Goal: Transaction & Acquisition: Purchase product/service

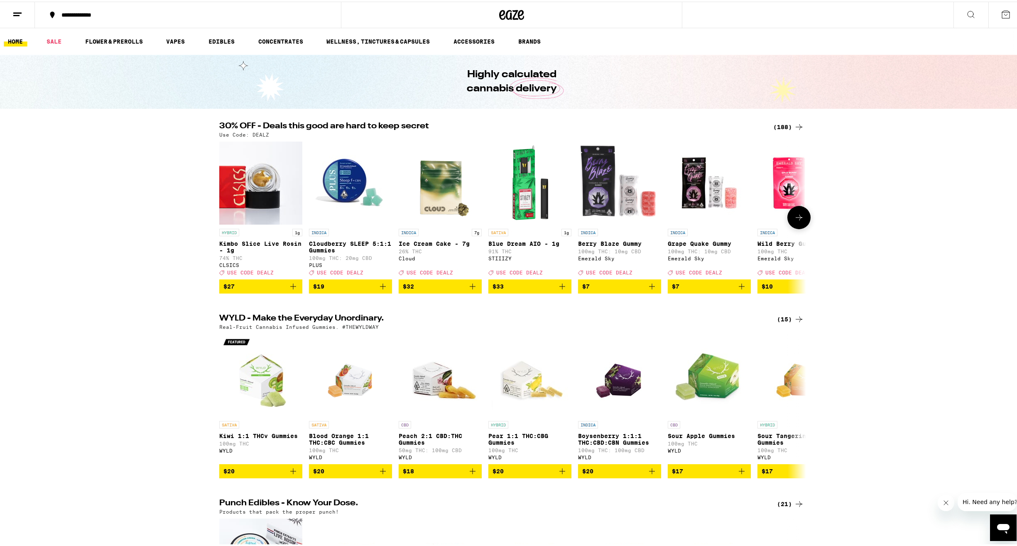
click at [794, 220] on icon at bounding box center [799, 216] width 10 height 10
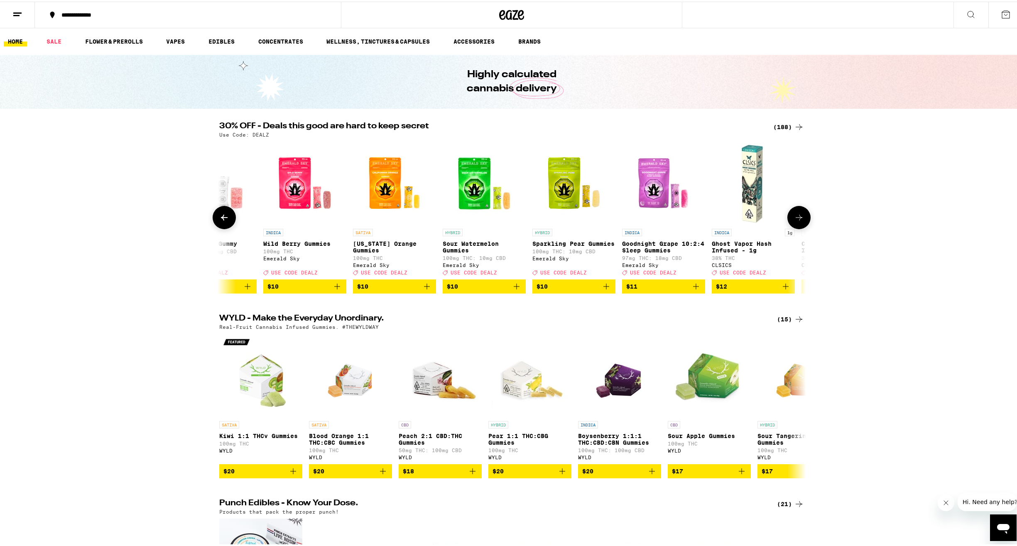
click at [790, 219] on button at bounding box center [798, 215] width 23 height 23
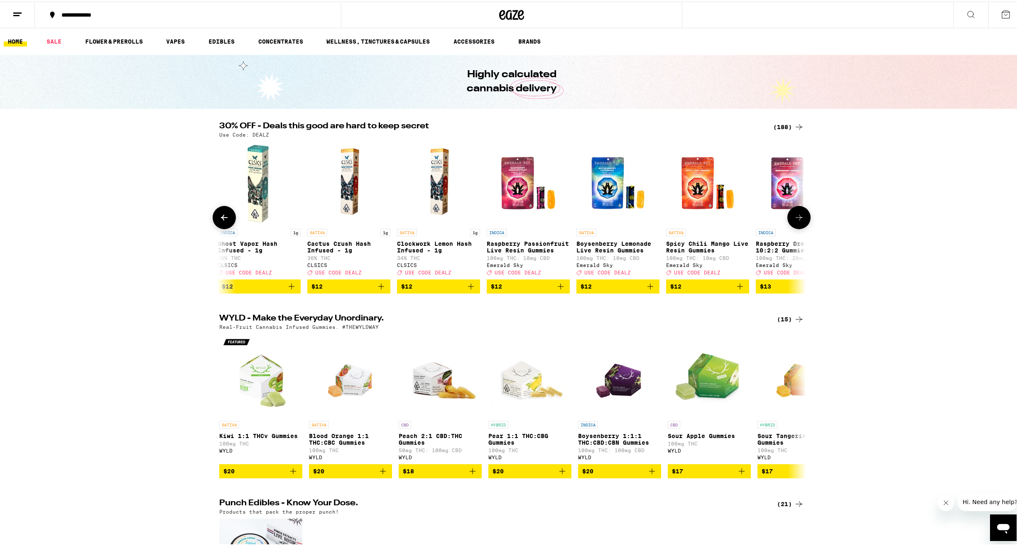
click at [788, 218] on button at bounding box center [798, 215] width 23 height 23
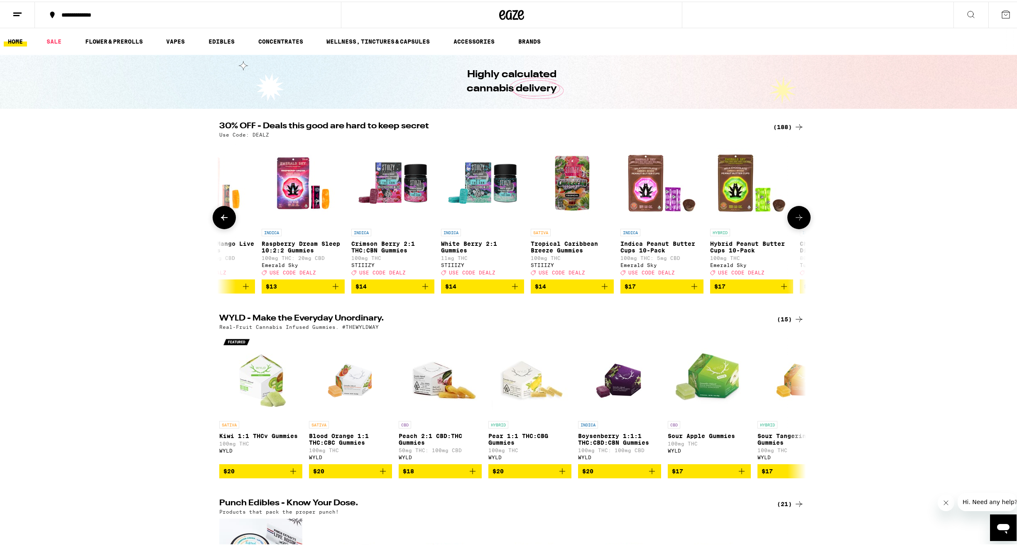
click at [788, 217] on button at bounding box center [798, 215] width 23 height 23
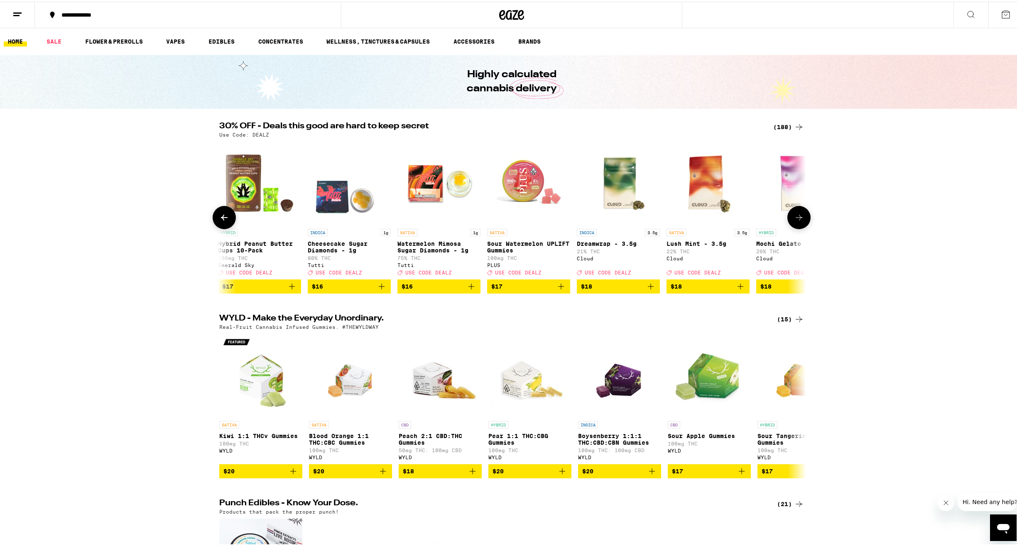
scroll to position [0, 1976]
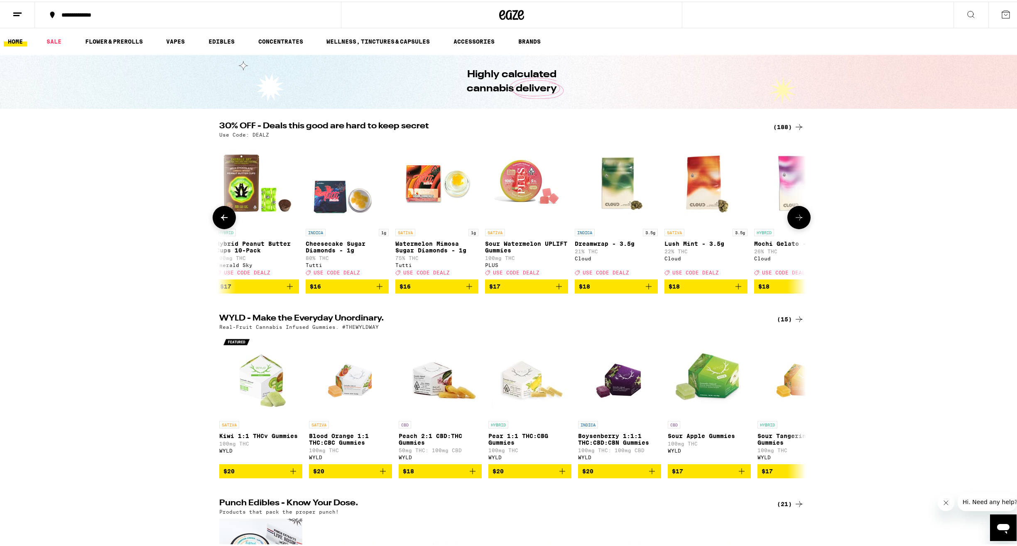
click at [787, 216] on button at bounding box center [798, 215] width 23 height 23
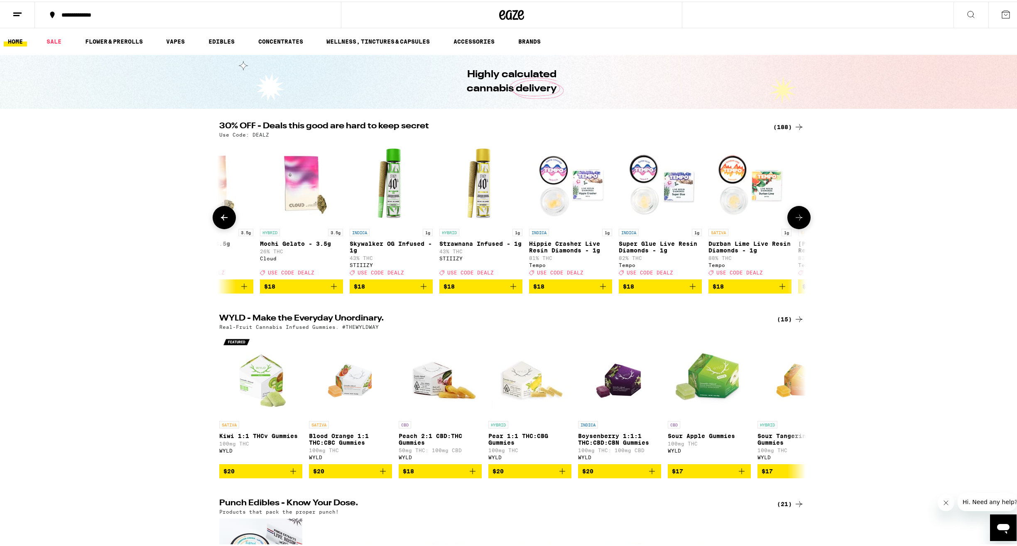
click at [788, 215] on button at bounding box center [798, 215] width 23 height 23
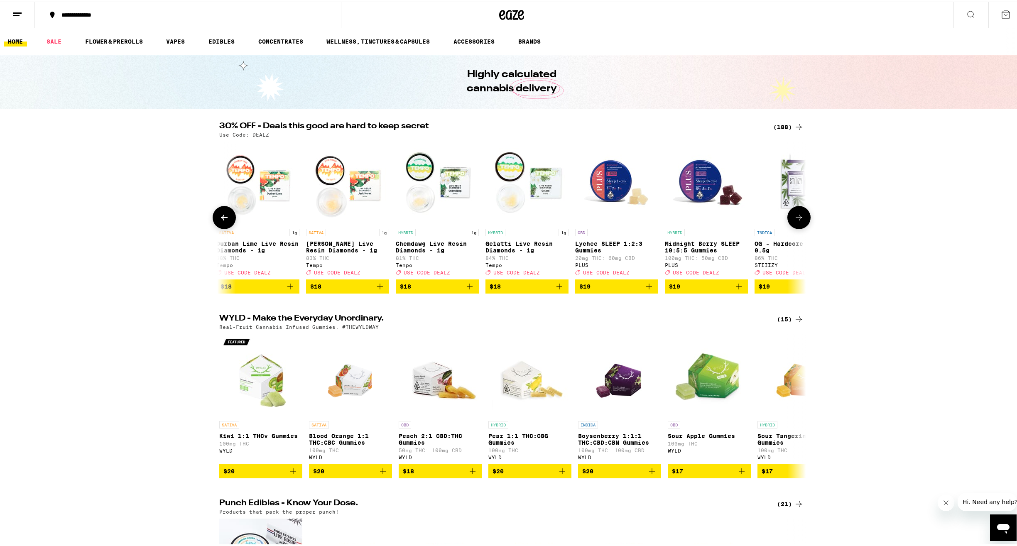
scroll to position [0, 2964]
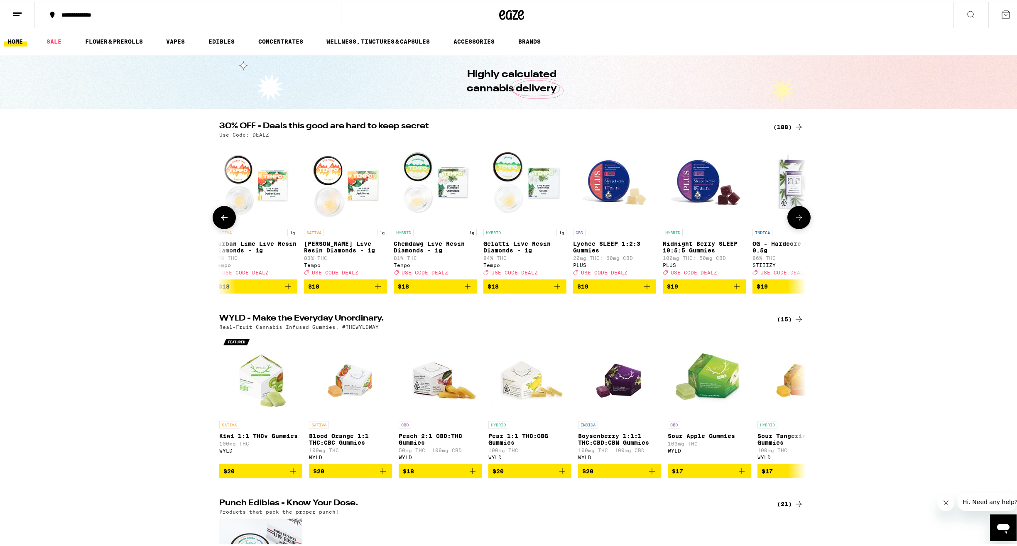
click at [788, 215] on button at bounding box center [798, 215] width 23 height 23
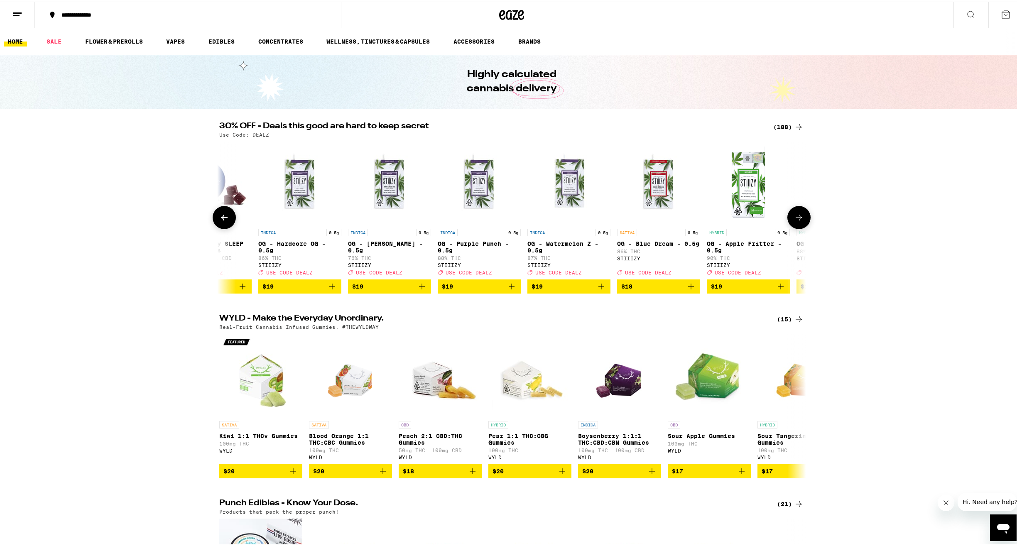
click at [788, 215] on button at bounding box center [798, 215] width 23 height 23
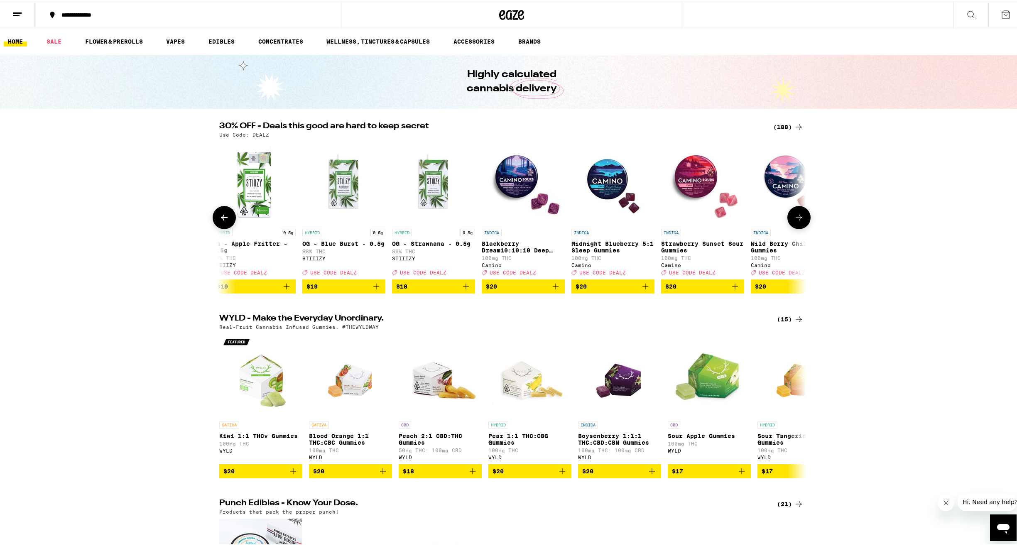
click at [789, 215] on button at bounding box center [798, 215] width 23 height 23
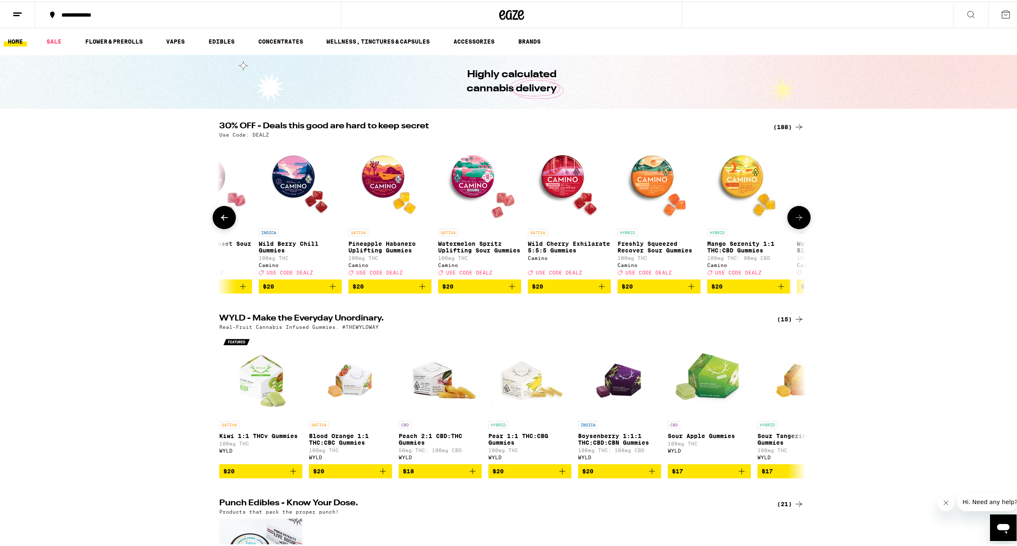
scroll to position [0, 4446]
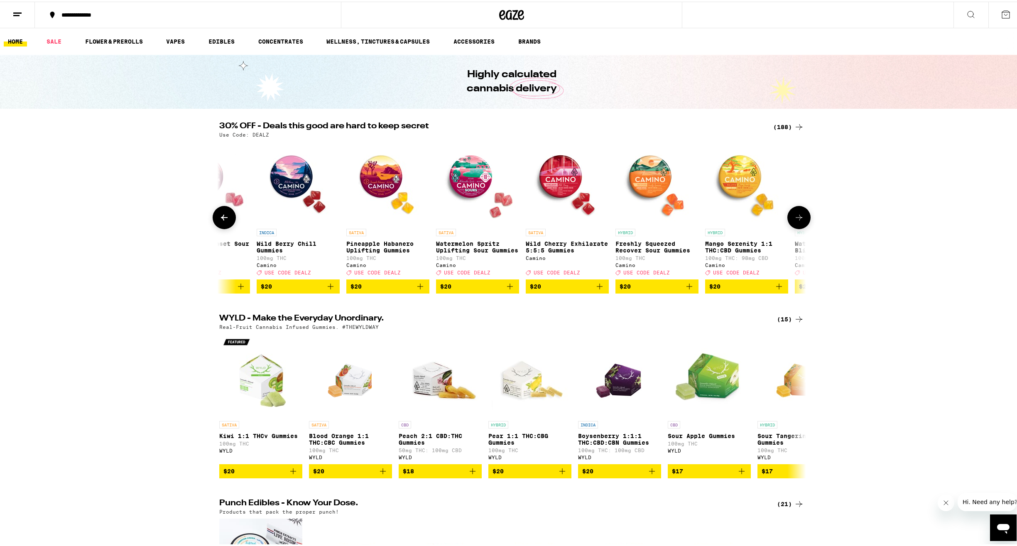
click at [788, 215] on button at bounding box center [798, 215] width 23 height 23
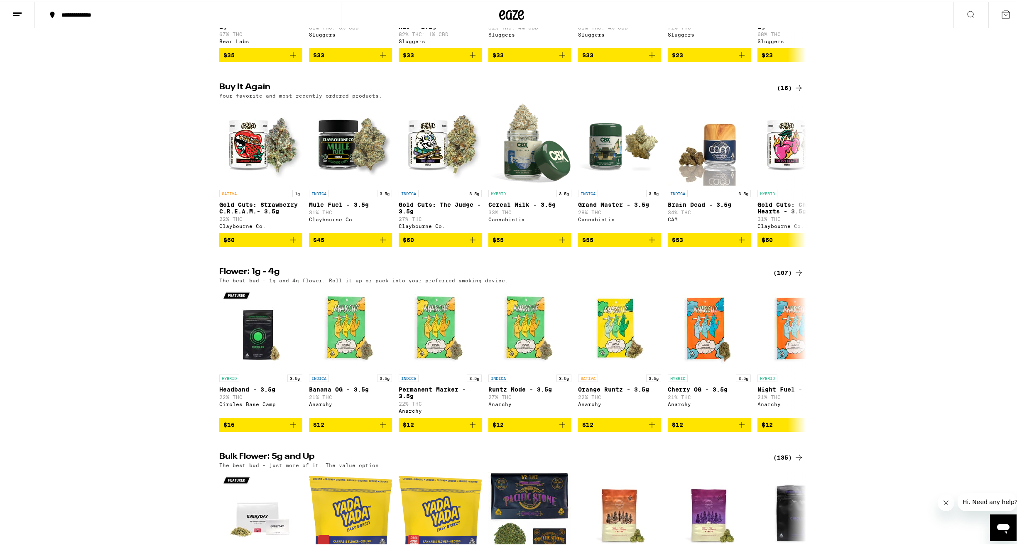
scroll to position [782, 0]
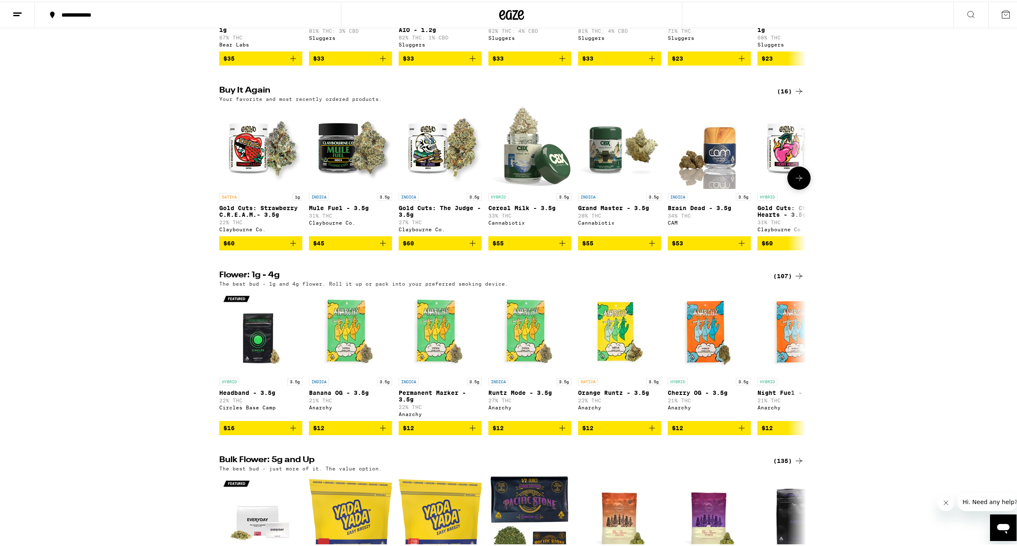
click at [800, 181] on icon at bounding box center [799, 176] width 10 height 10
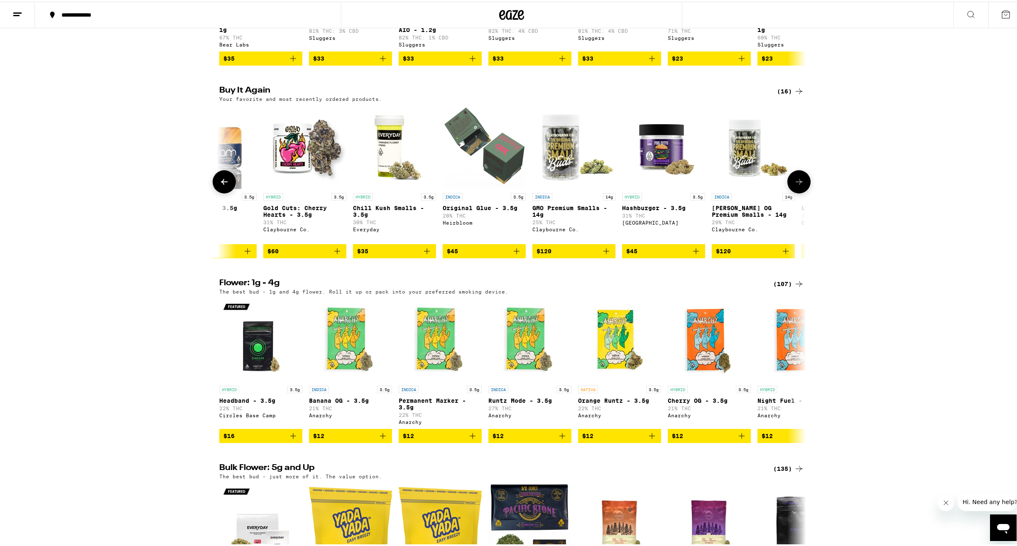
click at [797, 185] on icon at bounding box center [799, 180] width 10 height 10
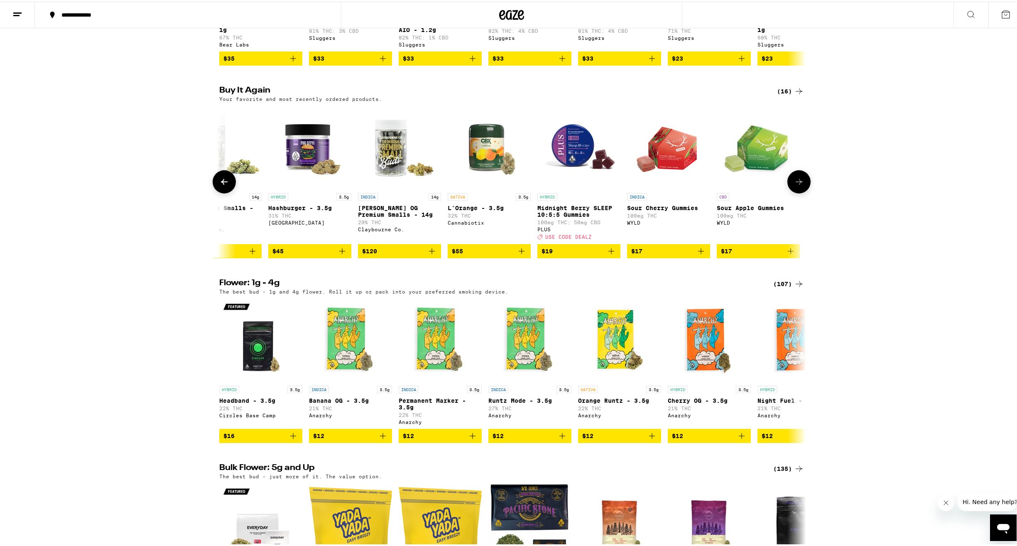
scroll to position [0, 850]
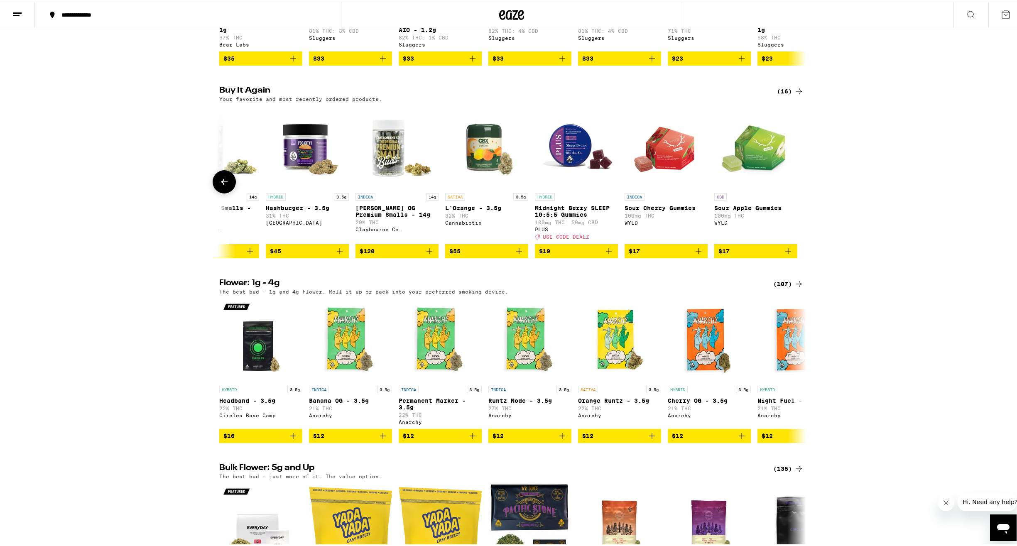
click at [796, 192] on div at bounding box center [798, 180] width 23 height 23
